Goal: Check status: Check status

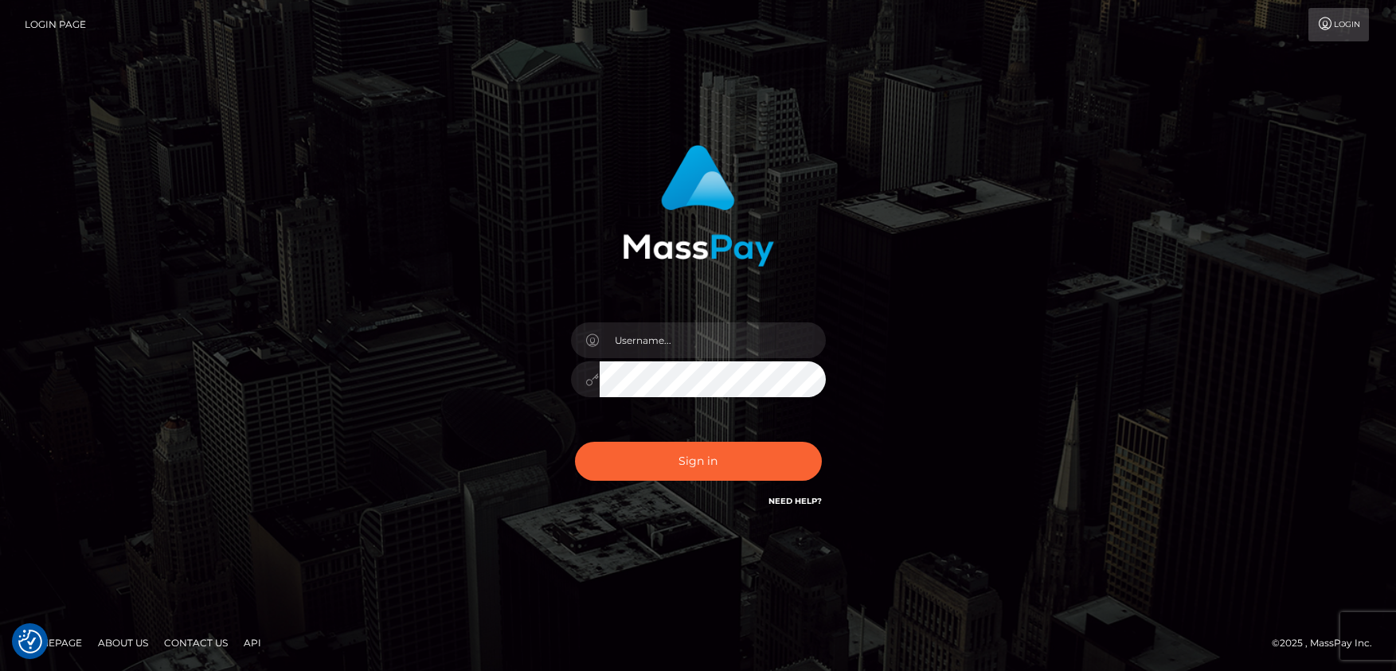
type input "matias.tilia"
click at [660, 458] on button "Sign in" at bounding box center [698, 461] width 247 height 39
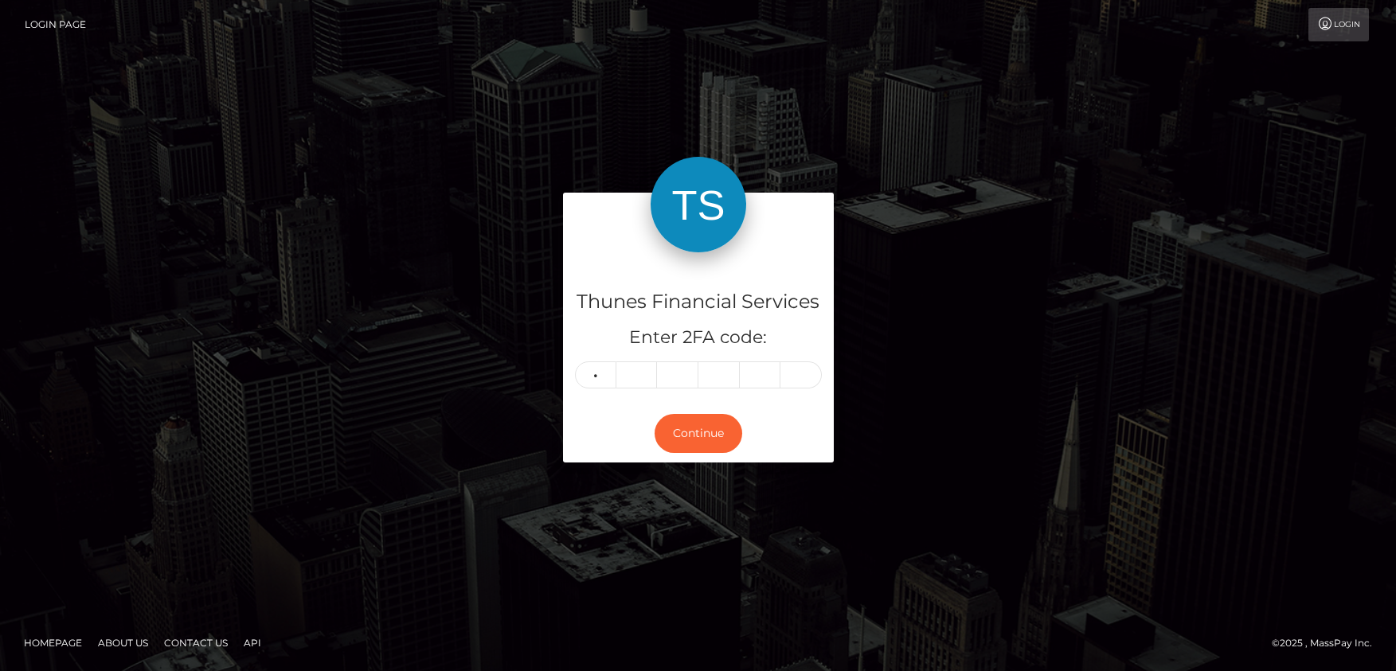
type input "4"
type input "9"
type input "8"
type input "1"
type input "0"
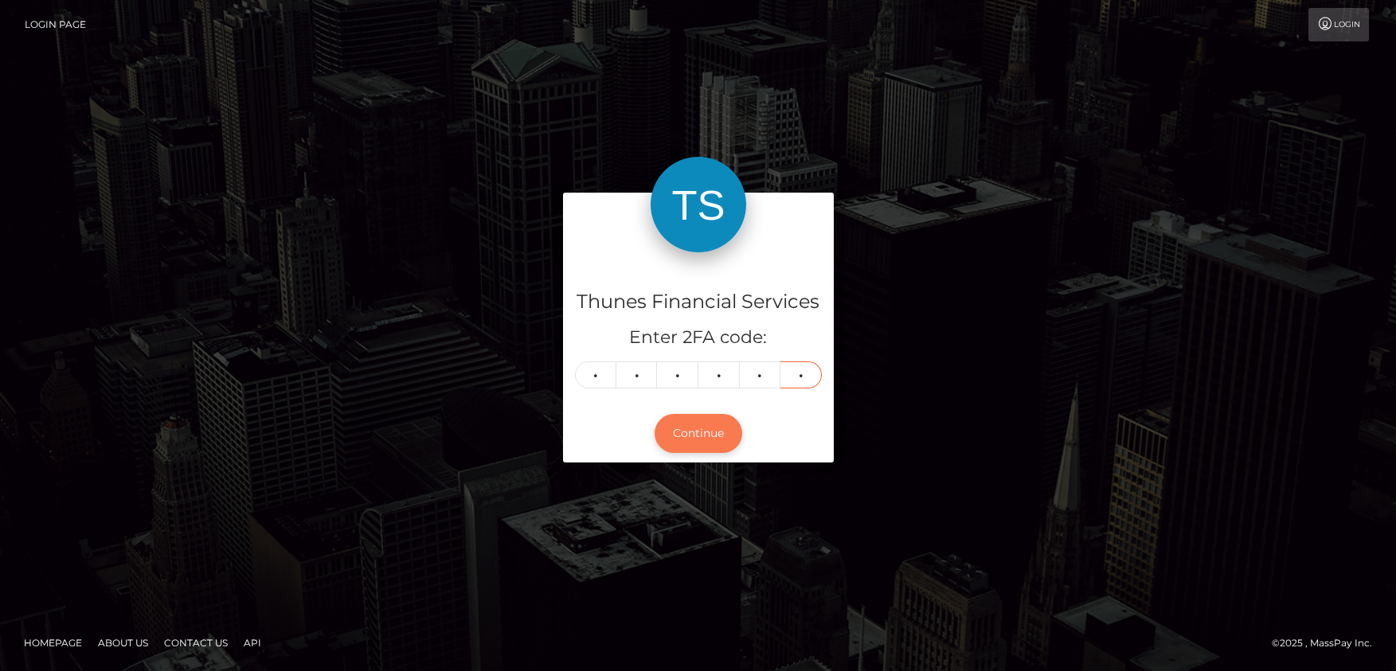
type input "0"
click at [690, 427] on button "Continue" at bounding box center [699, 433] width 88 height 39
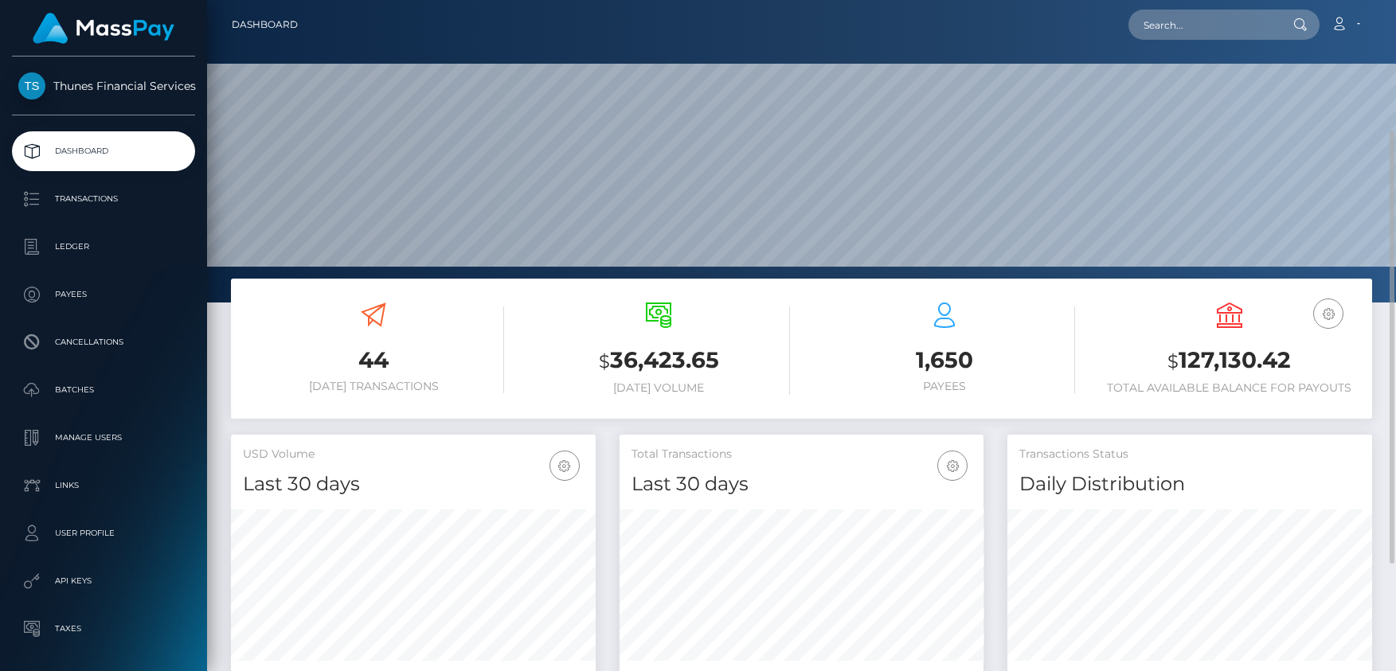
scroll to position [159, 0]
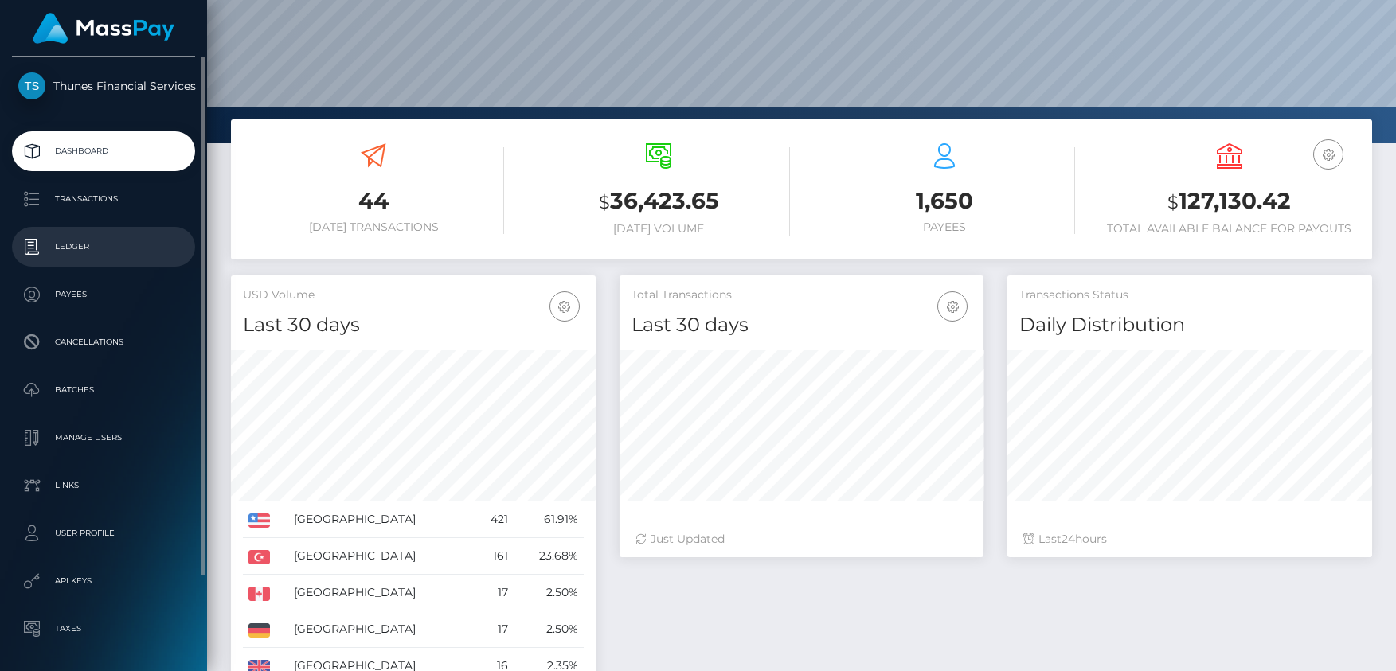
click at [105, 236] on p "Ledger" at bounding box center [103, 247] width 170 height 24
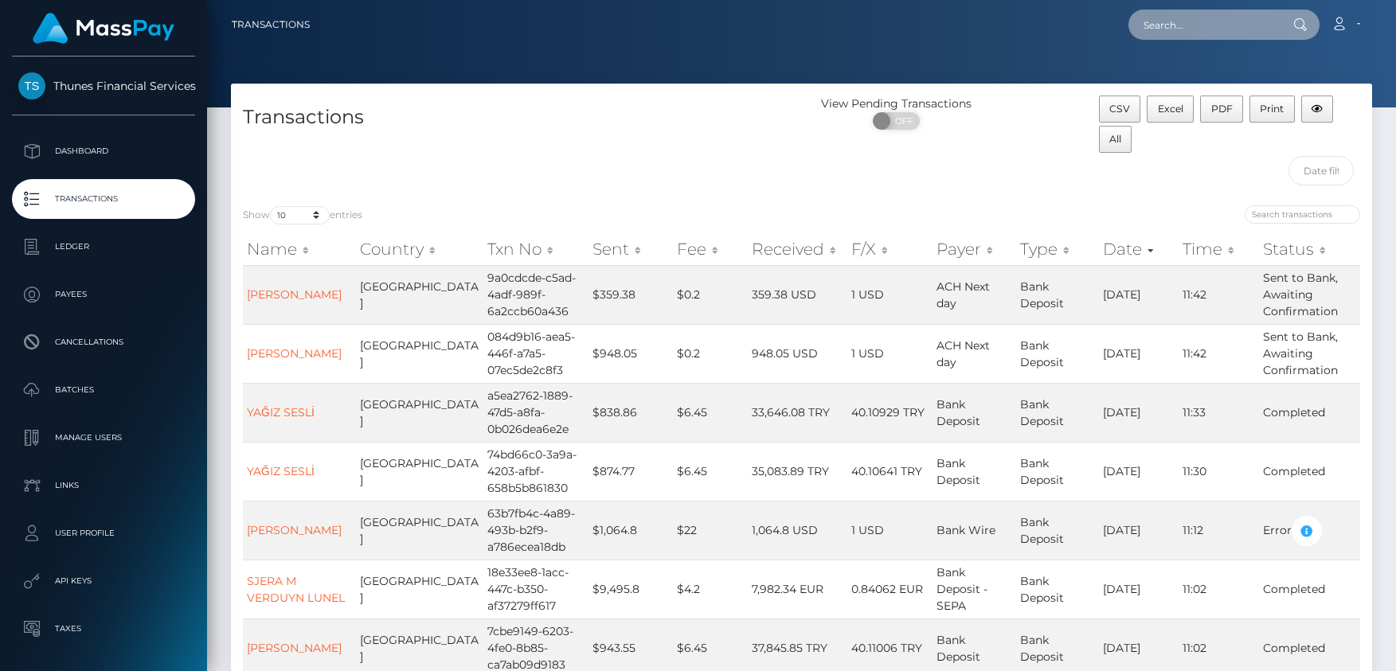
click at [1164, 29] on input "text" at bounding box center [1203, 25] width 150 height 30
paste input "William Charles Tonks"
click at [1151, 21] on input "William Charles Tonks" at bounding box center [1203, 25] width 150 height 30
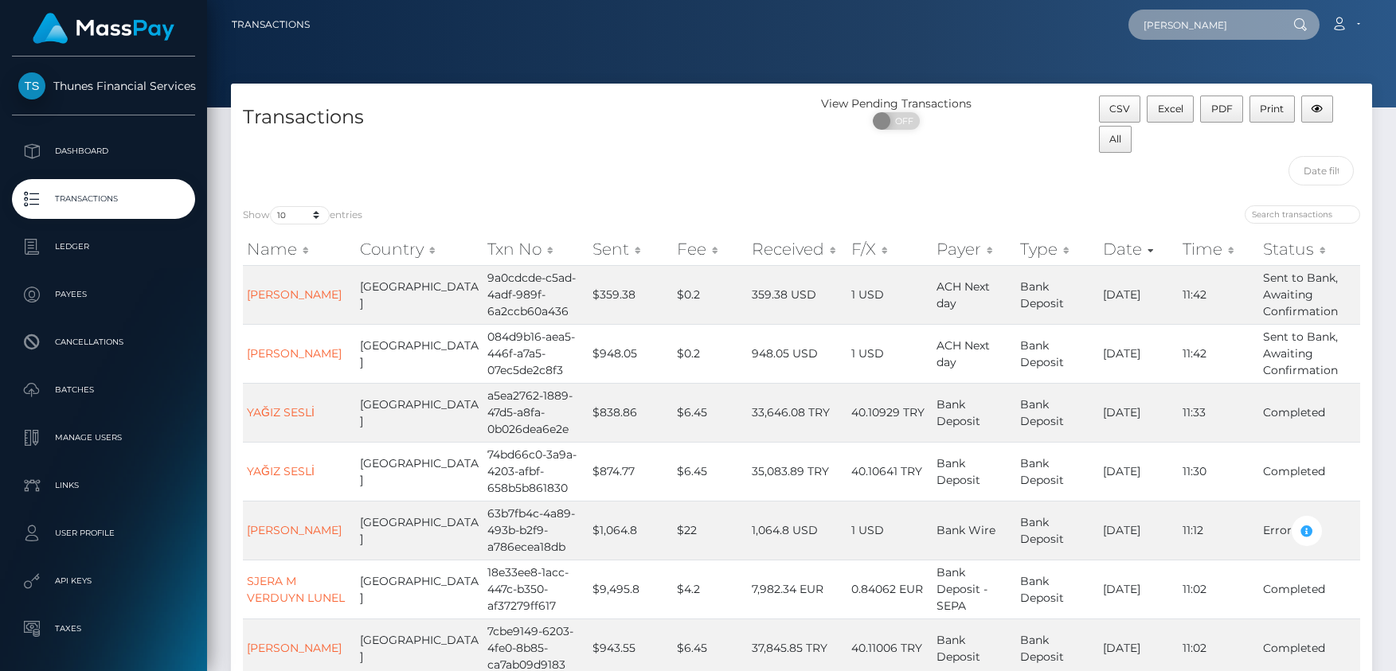
paste input "23230282-bfca-4416-9386-da979473578e"
type input "23230282-bfca-4416-9386-da979473578e"
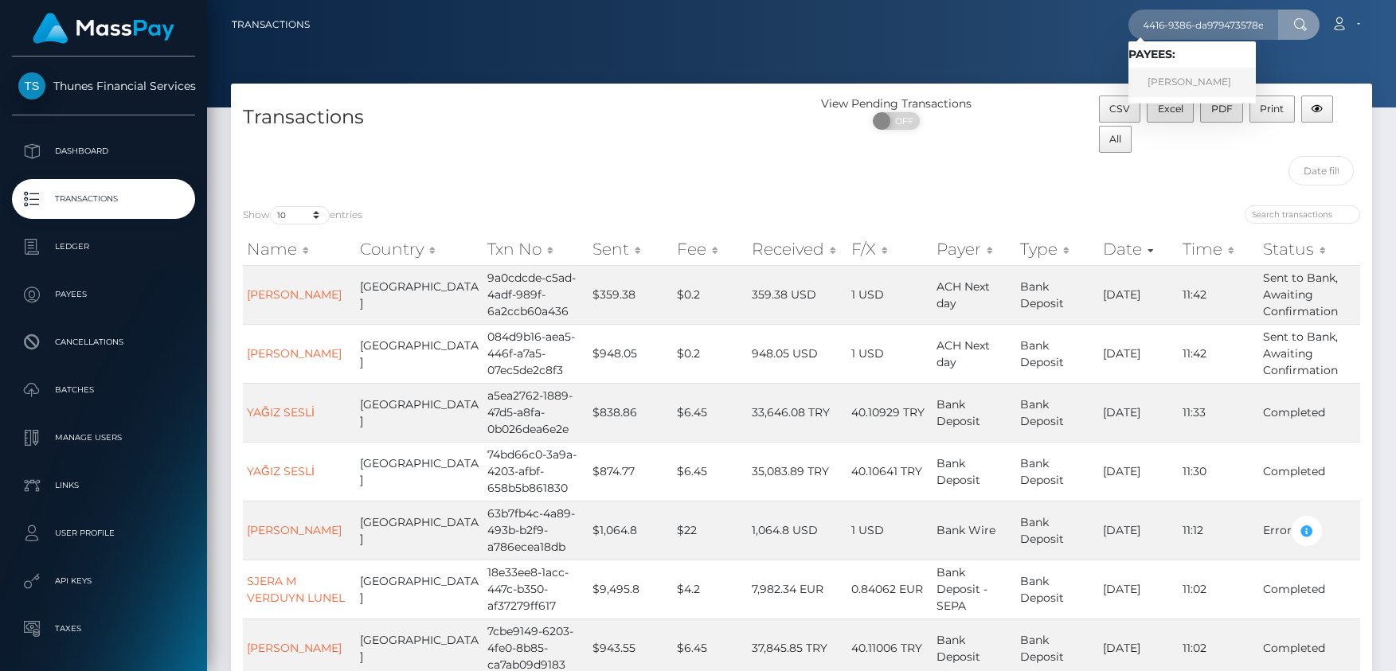
scroll to position [0, 0]
click at [1164, 78] on link "William C Tonks" at bounding box center [1191, 82] width 127 height 29
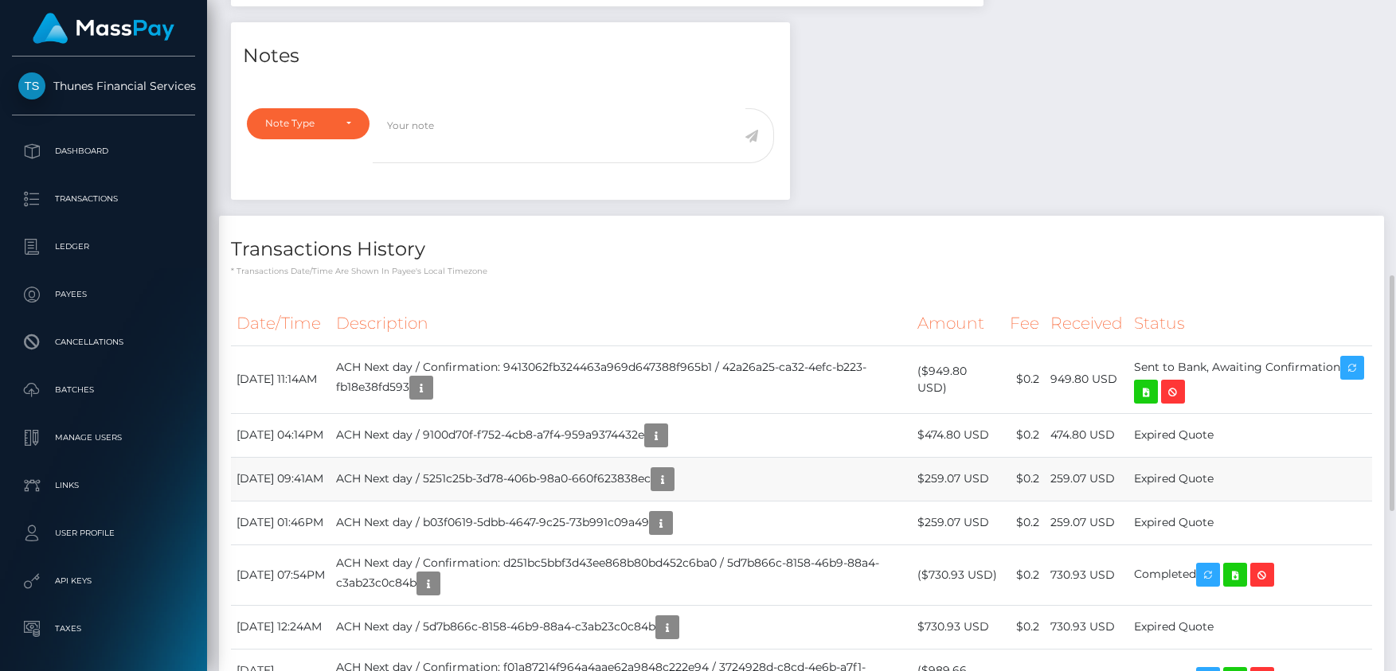
scroll to position [637, 0]
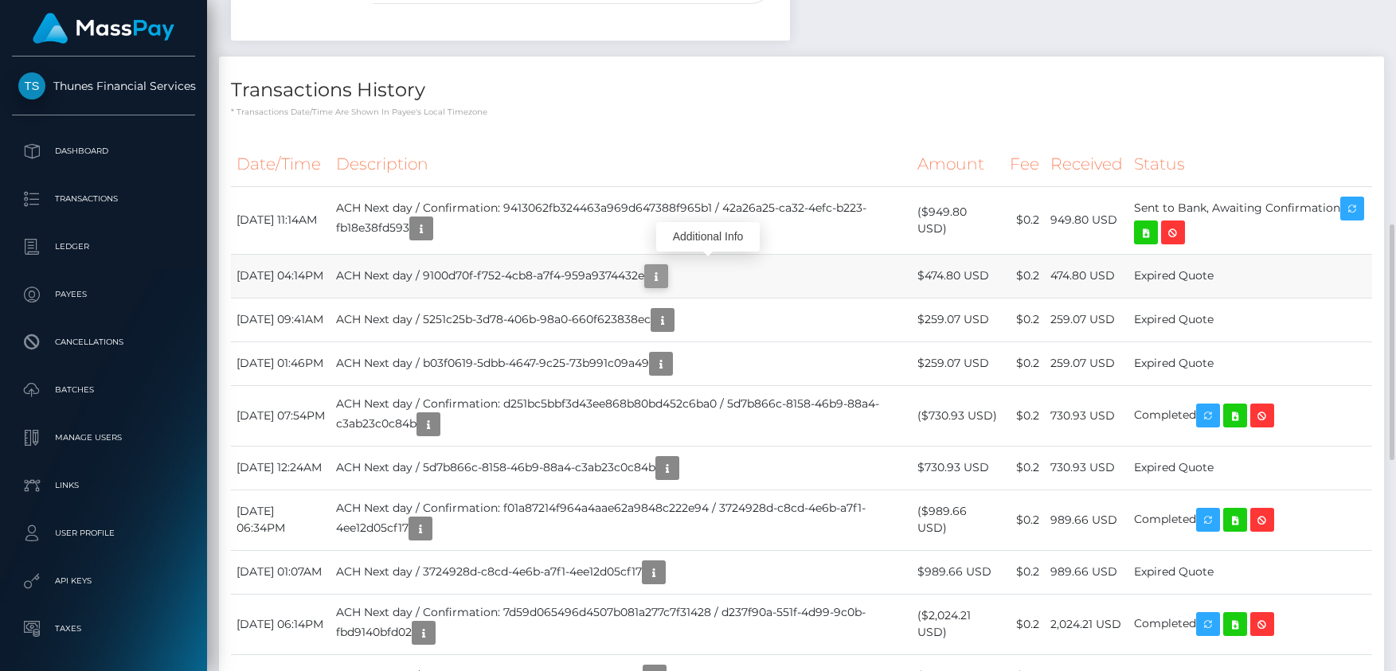
click at [666, 267] on icon "button" at bounding box center [656, 277] width 19 height 20
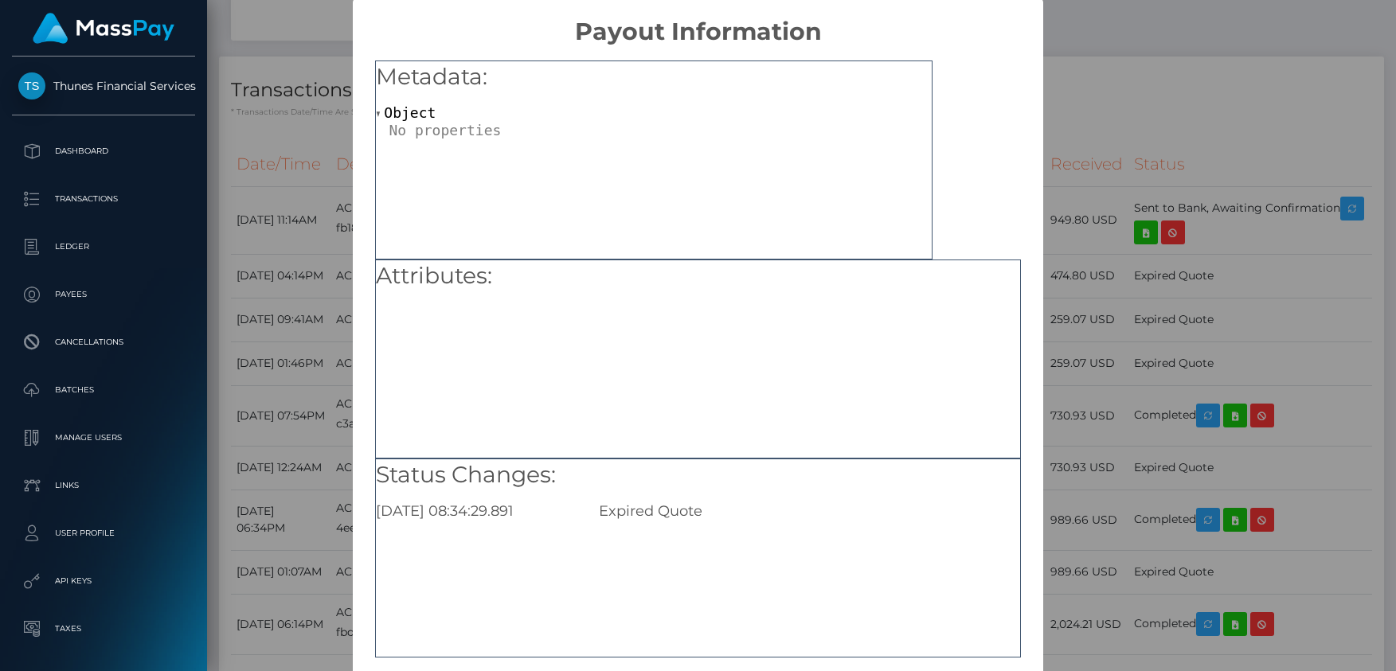
scroll to position [0, 0]
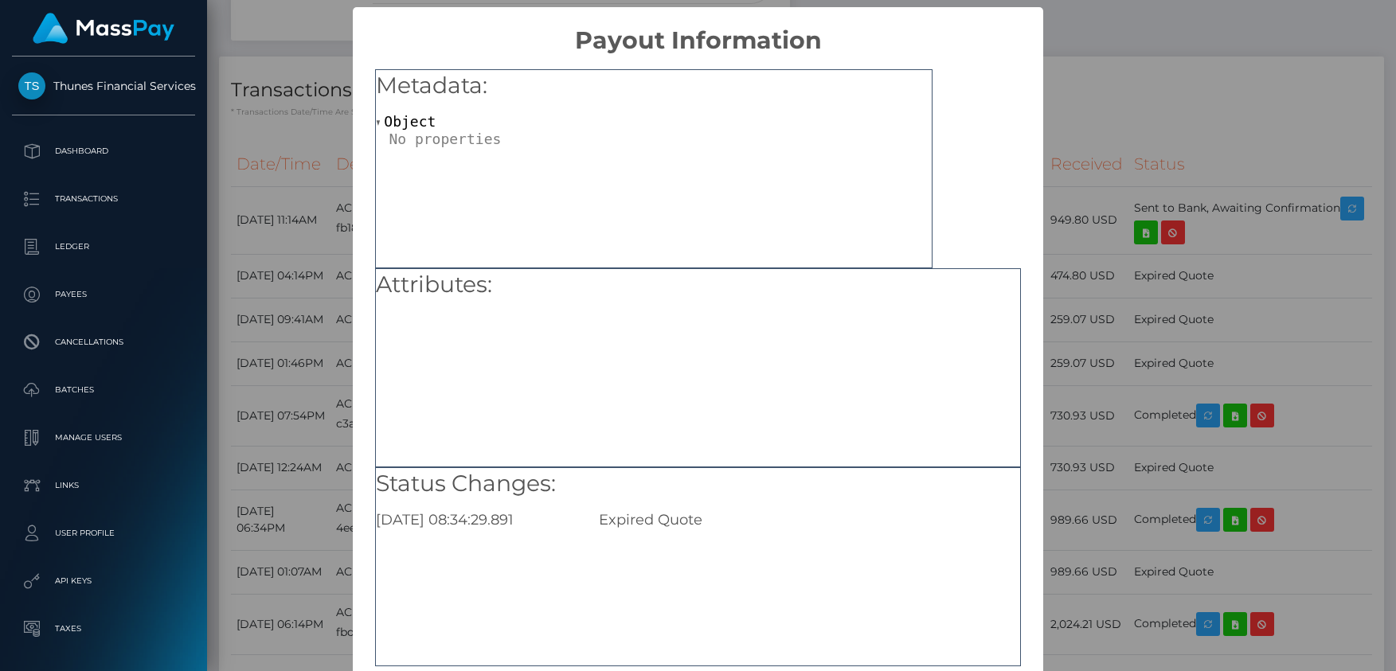
click at [1093, 115] on div "× Payout Information Metadata: Object Attributes: Status Changes: [DATE] 08:34:…" at bounding box center [698, 335] width 1396 height 671
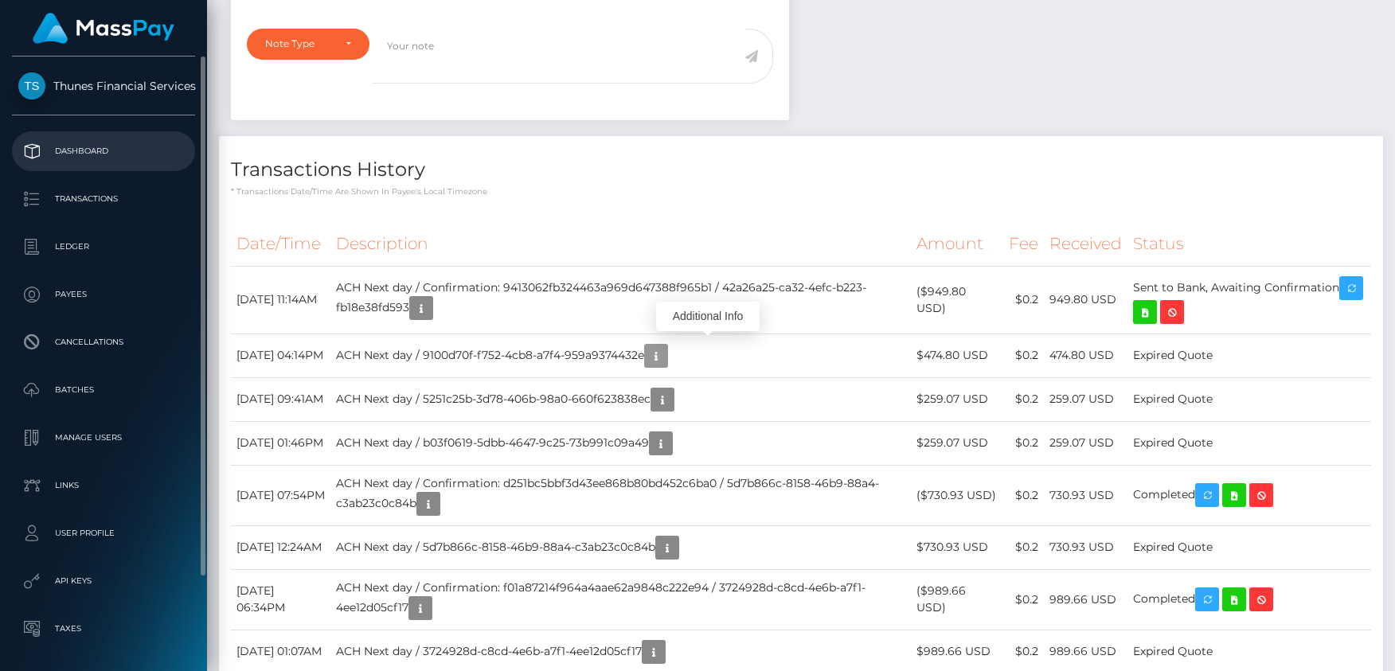
scroll to position [80, 0]
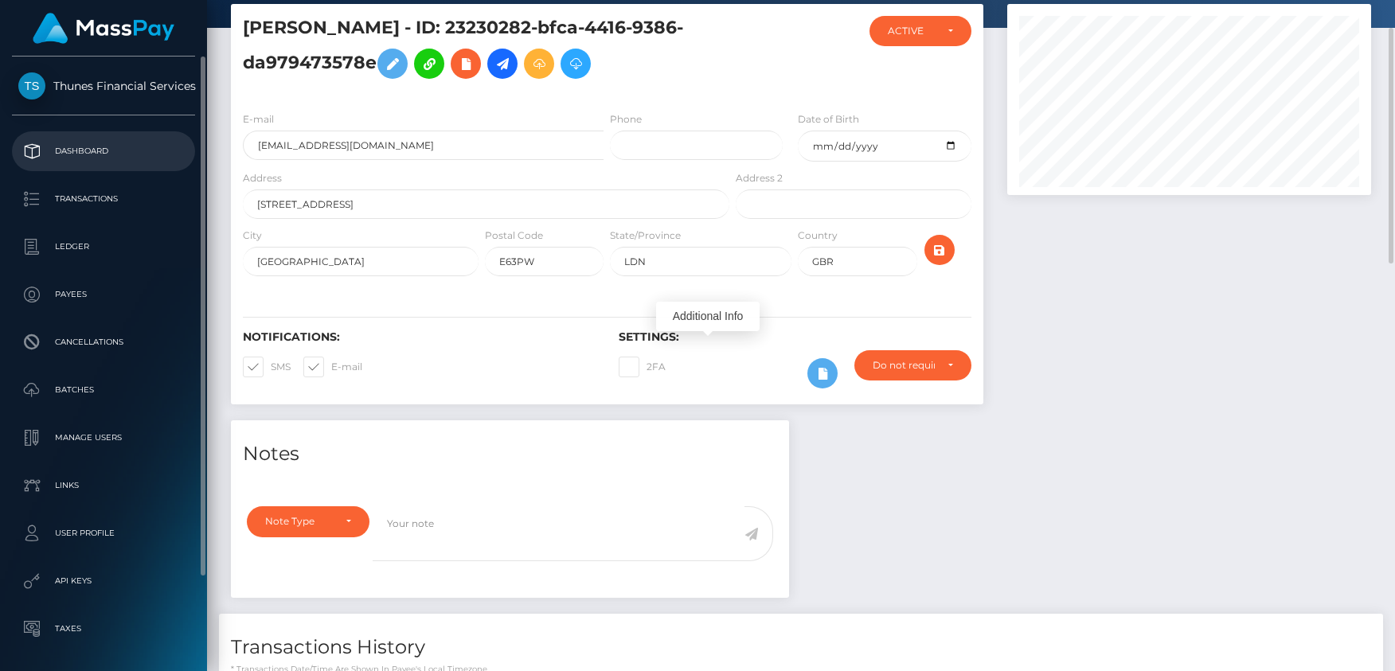
click at [87, 149] on p "Dashboard" at bounding box center [103, 151] width 170 height 24
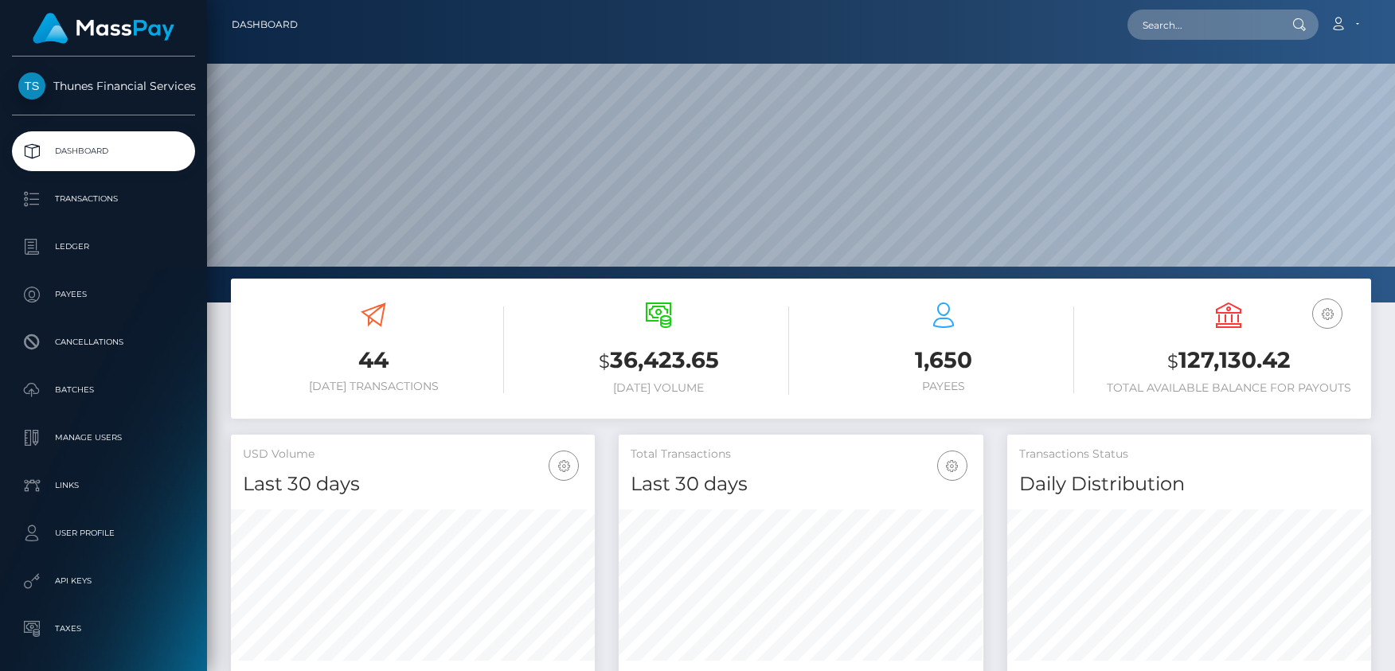
scroll to position [283, 365]
